Goal: Navigation & Orientation: Find specific page/section

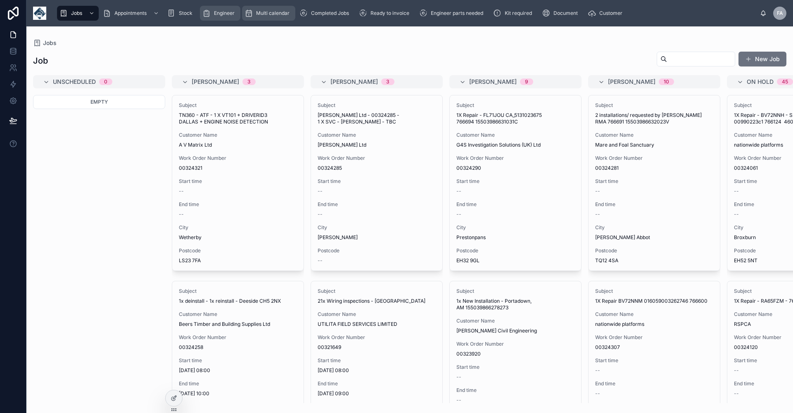
drag, startPoint x: 267, startPoint y: 12, endPoint x: 233, endPoint y: 13, distance: 33.9
click at [267, 12] on span "Multi calendar" at bounding box center [272, 13] width 33 height 7
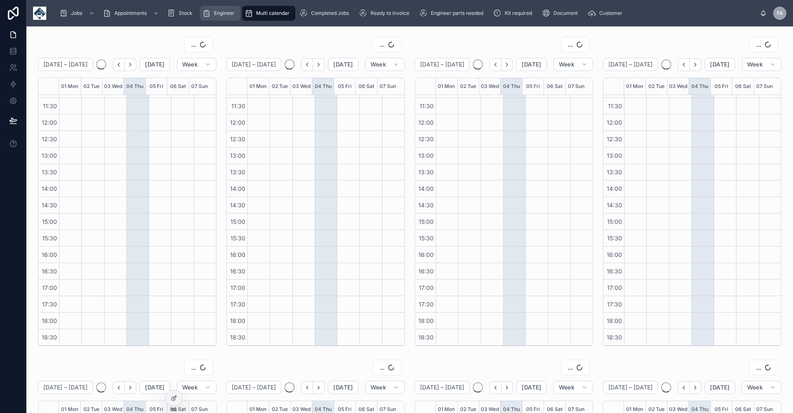
scroll to position [146, 0]
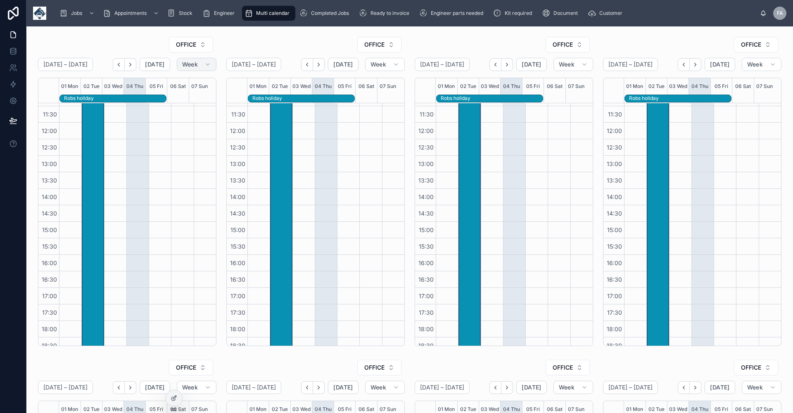
click at [207, 64] on icon "button" at bounding box center [207, 64] width 7 height 7
click at [194, 159] on div at bounding box center [205, 155] width 22 height 396
click at [200, 45] on button "OFFICE" at bounding box center [191, 45] width 44 height 16
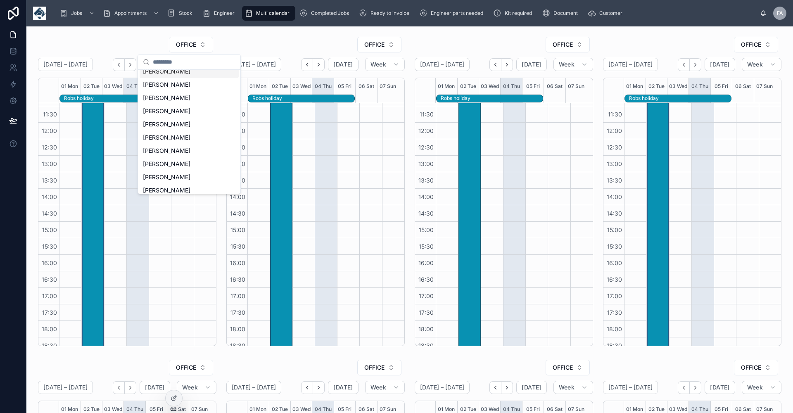
scroll to position [220, 0]
drag, startPoint x: 176, startPoint y: 161, endPoint x: 135, endPoint y: 106, distance: 68.7
click at [176, 161] on span "[PERSON_NAME]" at bounding box center [166, 162] width 47 height 8
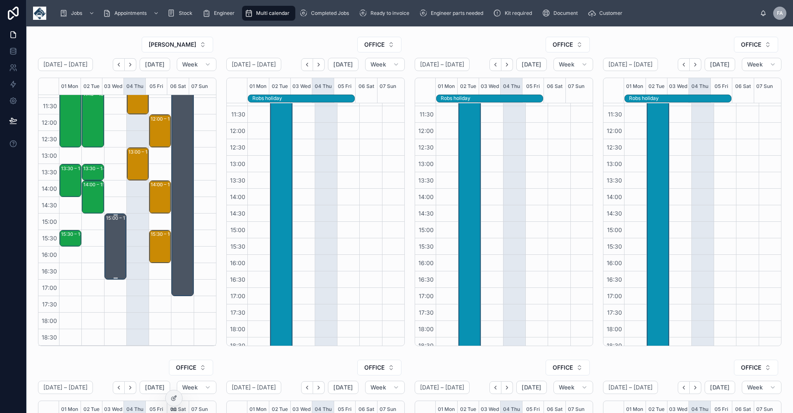
click at [119, 244] on div "15:00 – 17:00 Early finish ([MEDICAL_DATA])" at bounding box center [115, 246] width 19 height 64
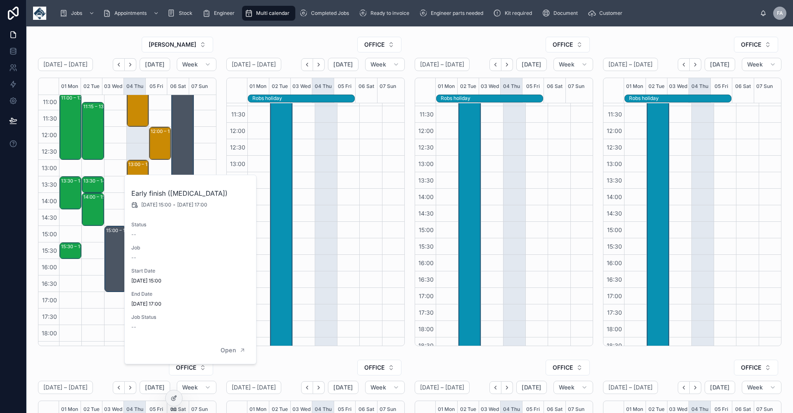
scroll to position [146, 0]
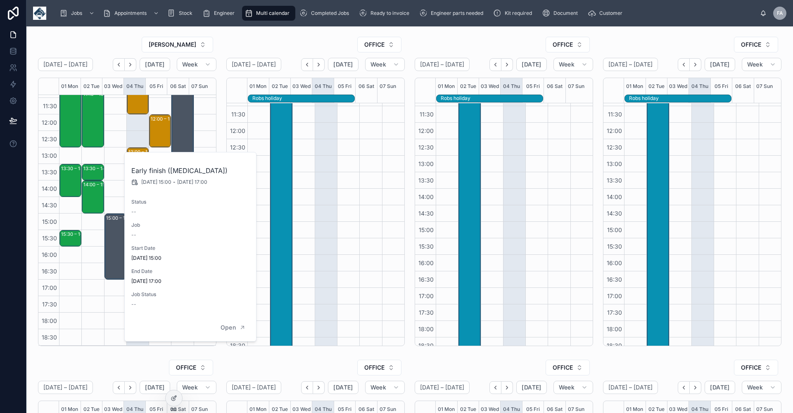
click at [89, 318] on div "08:00 – 09:00 ALS Laboratories ([GEOGRAPHIC_DATA]) Ltd - 00323011 - 8AM TIMED -…" at bounding box center [92, 147] width 22 height 396
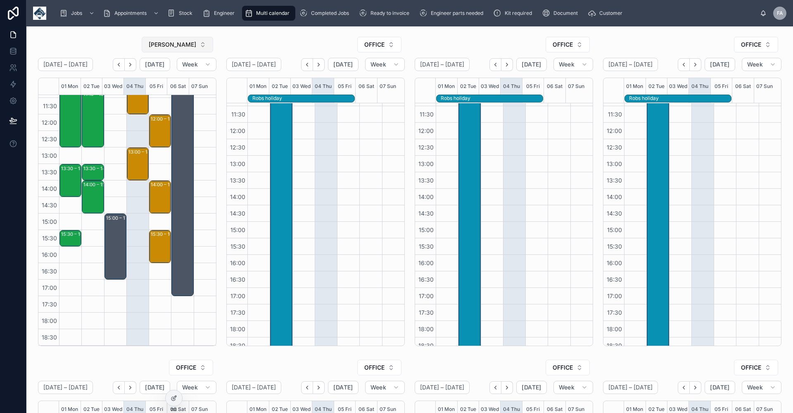
click at [202, 45] on button "[PERSON_NAME]" at bounding box center [177, 45] width 71 height 16
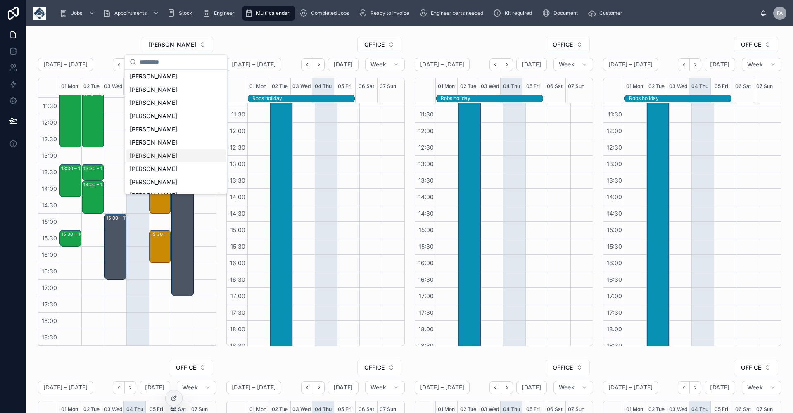
scroll to position [168, 0]
click at [161, 132] on span "[PERSON_NAME]" at bounding box center [153, 134] width 47 height 8
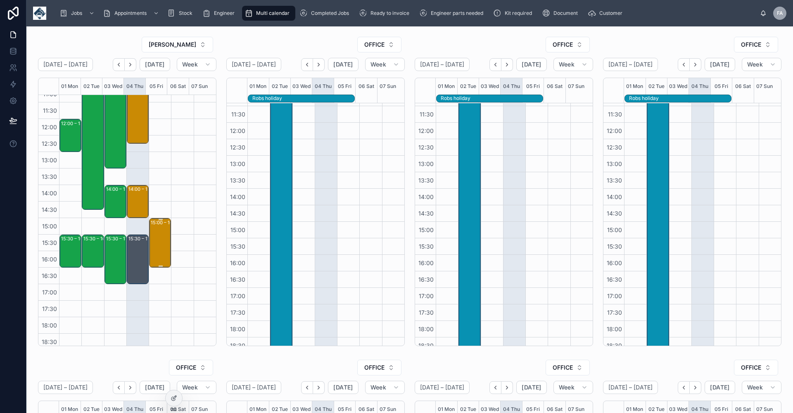
scroll to position [146, 0]
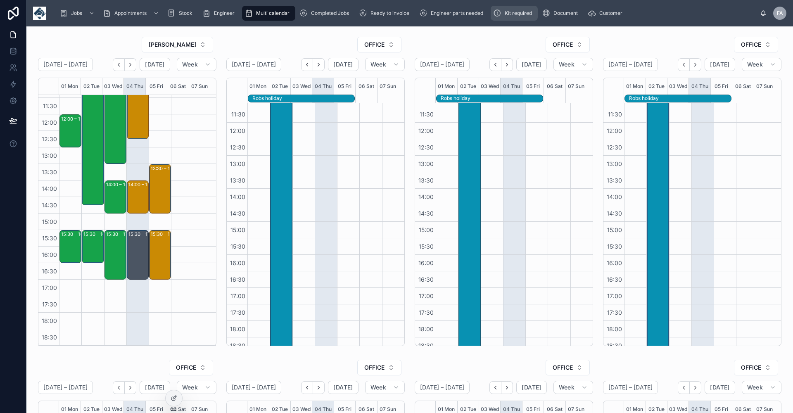
click at [523, 14] on span "Kit required" at bounding box center [517, 13] width 27 height 7
